Goal: Find specific page/section: Find specific page/section

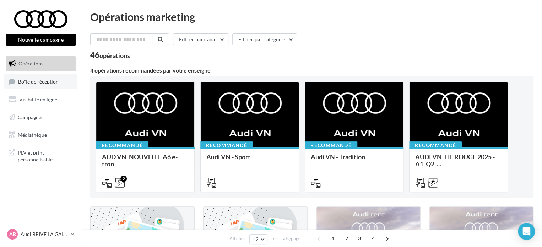
click at [51, 79] on span "Boîte de réception" at bounding box center [38, 81] width 41 height 6
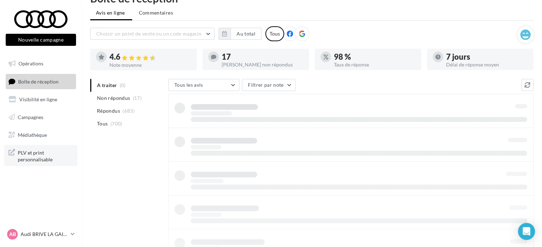
scroll to position [33, 0]
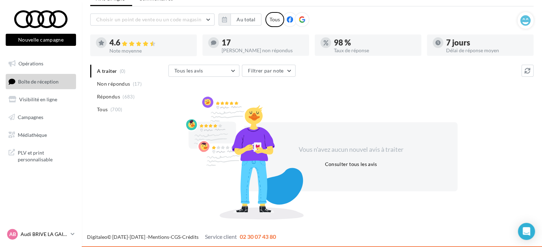
click at [71, 233] on icon at bounding box center [73, 234] width 4 height 6
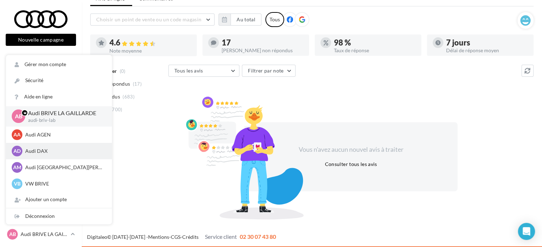
click at [45, 151] on p "Audi DAX" at bounding box center [64, 150] width 78 height 7
